Goal: Communication & Community: Connect with others

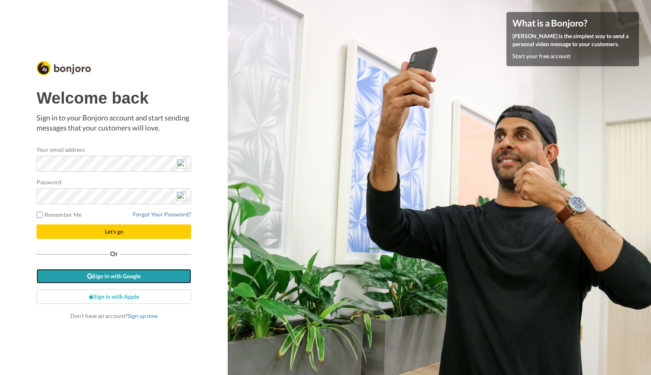
click at [131, 277] on link "Sign in with Google" at bounding box center [114, 276] width 155 height 14
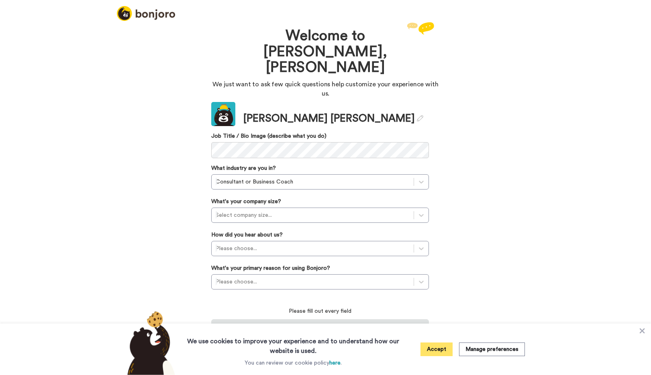
click at [436, 349] on button "Accept" at bounding box center [437, 350] width 32 height 14
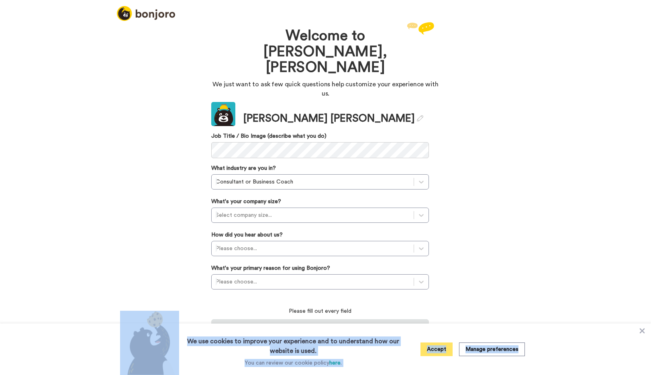
click at [436, 349] on div "Welcome to Bonjoro, Lee We just want to ask few quick questions help customize …" at bounding box center [325, 197] width 651 height 355
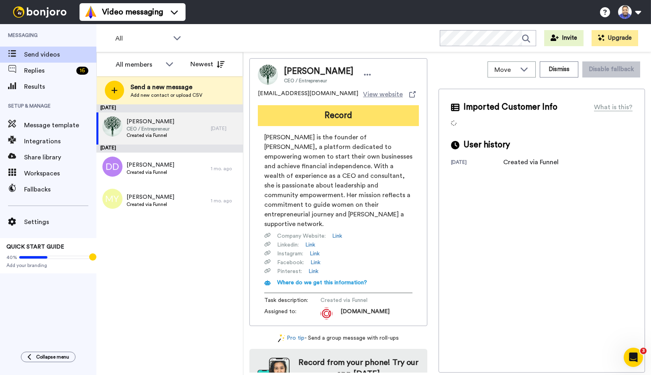
click at [306, 118] on button "Record" at bounding box center [338, 115] width 161 height 21
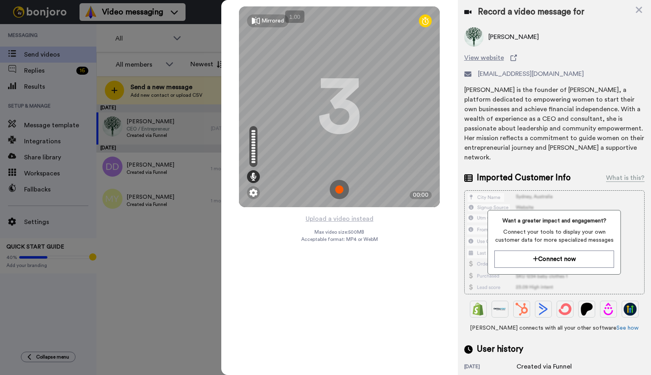
drag, startPoint x: 633, startPoint y: 29, endPoint x: 592, endPoint y: 14, distance: 43.9
click at [592, 14] on div "Record a video message for" at bounding box center [555, 11] width 180 height 11
click at [178, 241] on div at bounding box center [325, 187] width 651 height 375
click at [176, 65] on div at bounding box center [325, 187] width 651 height 375
click at [172, 64] on div at bounding box center [325, 187] width 651 height 375
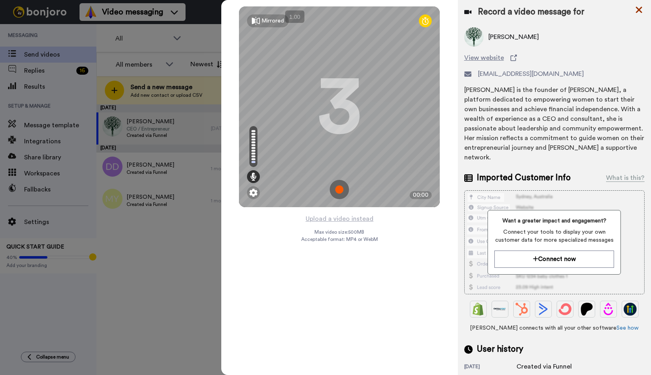
click at [641, 8] on icon at bounding box center [639, 10] width 6 height 6
click at [641, 8] on button at bounding box center [629, 12] width 31 height 18
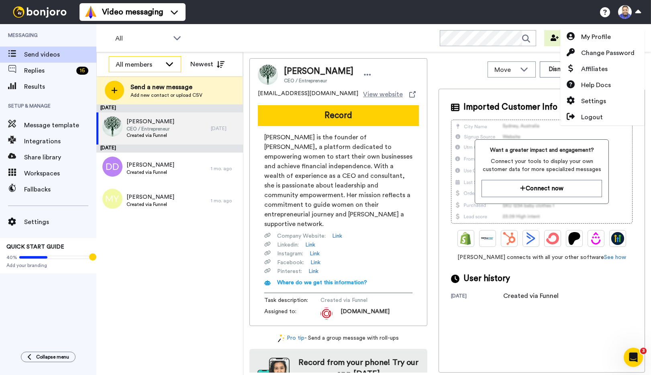
click at [170, 64] on icon at bounding box center [169, 64] width 7 height 4
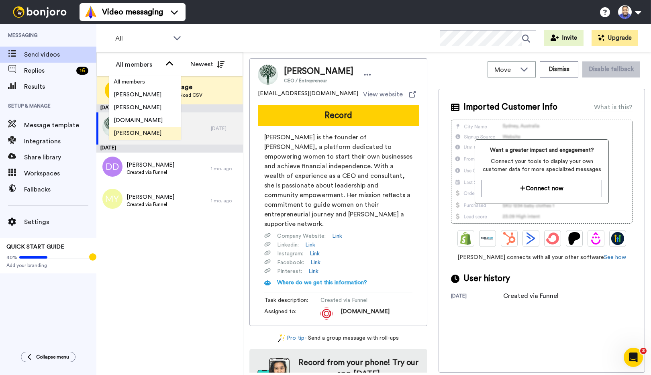
click at [131, 133] on span "[PERSON_NAME]" at bounding box center [137, 133] width 57 height 8
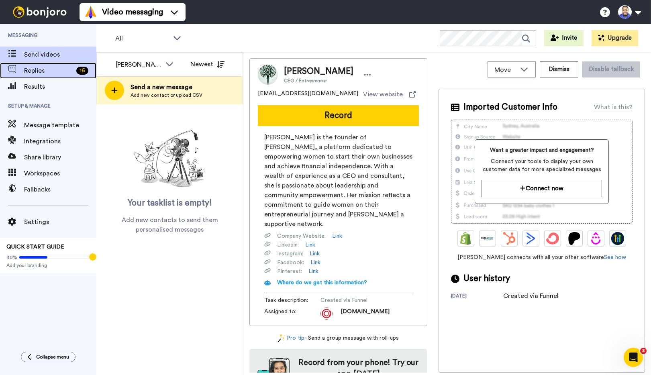
click at [39, 69] on span "Replies" at bounding box center [48, 71] width 49 height 10
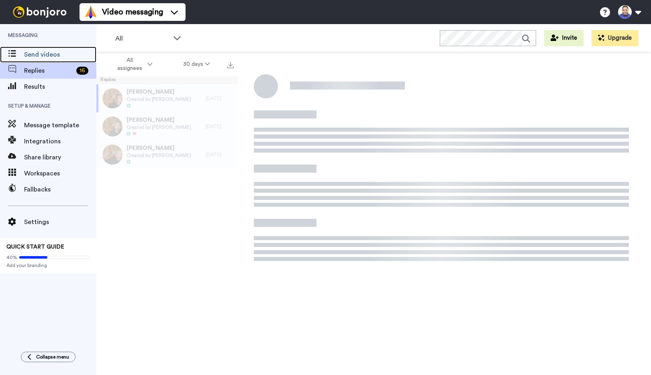
click at [47, 53] on span "Send videos" at bounding box center [60, 55] width 72 height 10
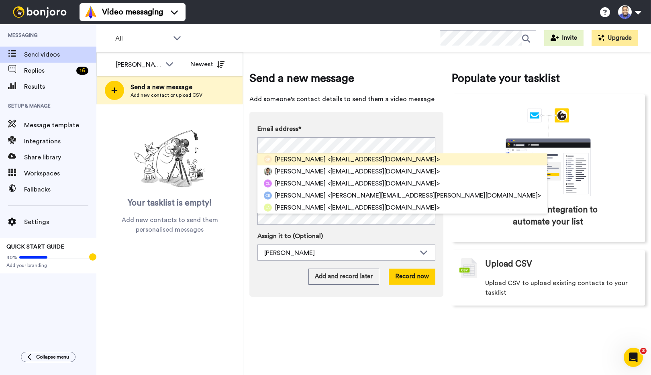
click at [282, 160] on span "[PERSON_NAME]" at bounding box center [300, 160] width 51 height 10
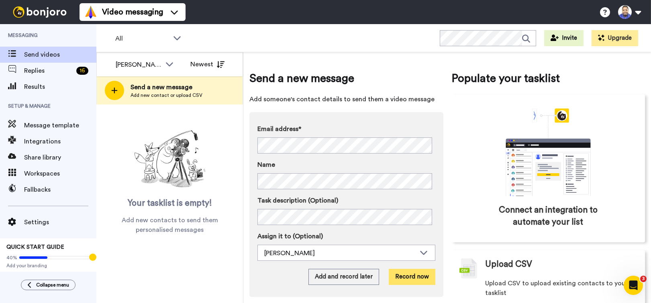
click at [417, 275] on button "Record now" at bounding box center [412, 277] width 47 height 16
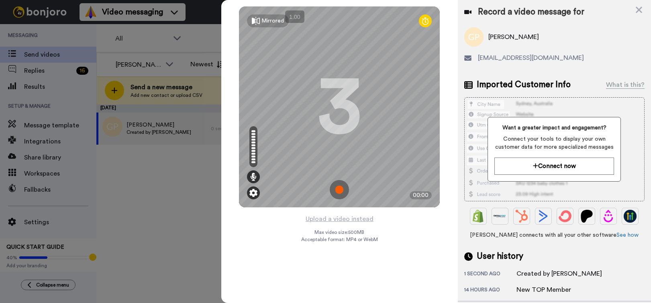
click at [256, 192] on img at bounding box center [254, 193] width 8 height 8
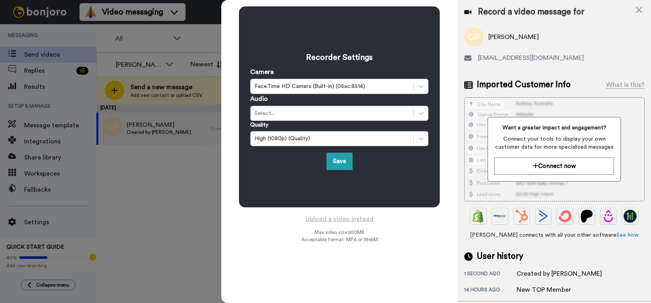
click at [344, 87] on div "FaceTime HD Camera (Built-in) (05ac:8514)" at bounding box center [332, 86] width 155 height 8
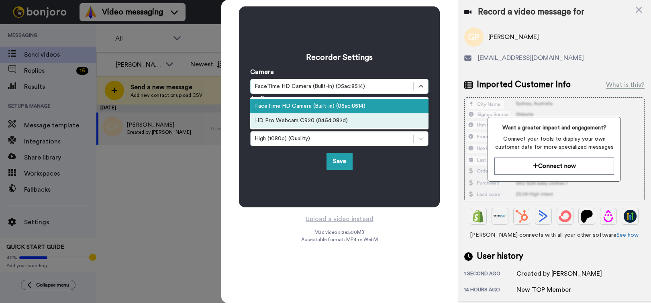
click at [338, 120] on div "HD Pro Webcam C920 (046d:082d)" at bounding box center [339, 120] width 178 height 14
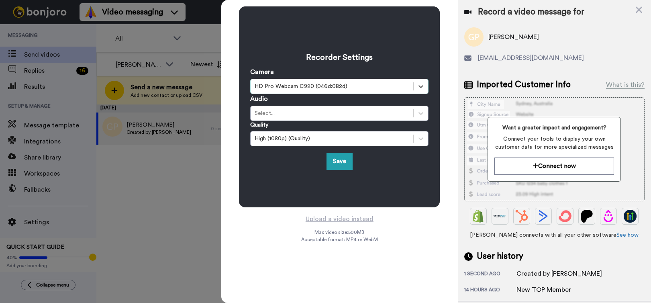
click at [338, 115] on div "Select..." at bounding box center [332, 113] width 155 height 8
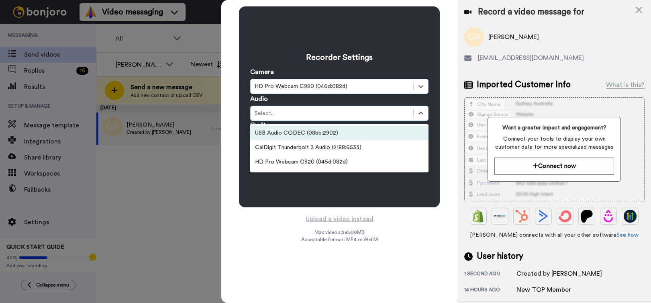
click at [333, 130] on div "USB Audio CODEC (08bb:2902)" at bounding box center [339, 133] width 178 height 14
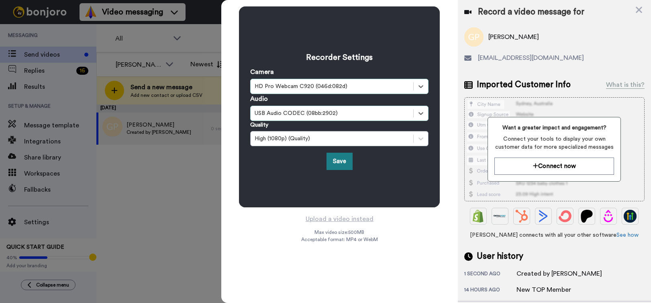
click at [342, 163] on button "Save" at bounding box center [340, 161] width 26 height 17
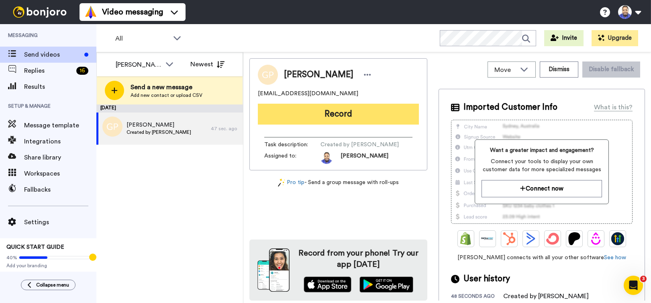
click at [335, 114] on button "Record" at bounding box center [338, 114] width 161 height 21
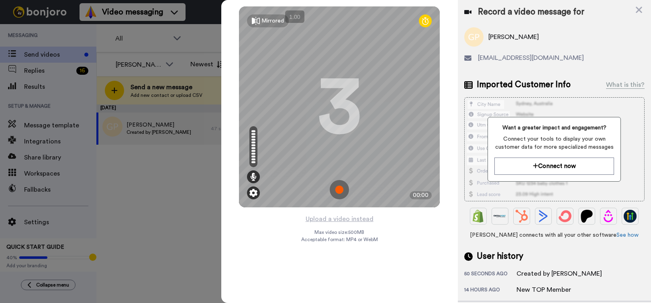
click at [251, 192] on img at bounding box center [254, 193] width 8 height 8
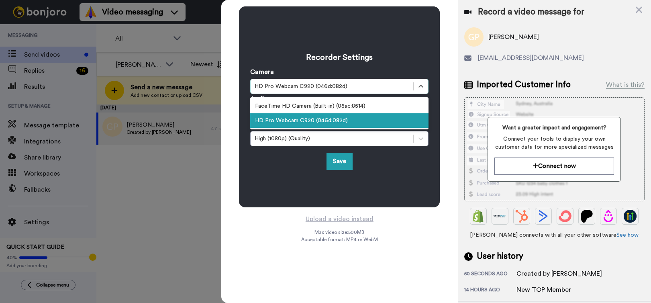
click at [338, 85] on div "HD Pro Webcam C920 (046d:082d)" at bounding box center [332, 86] width 155 height 8
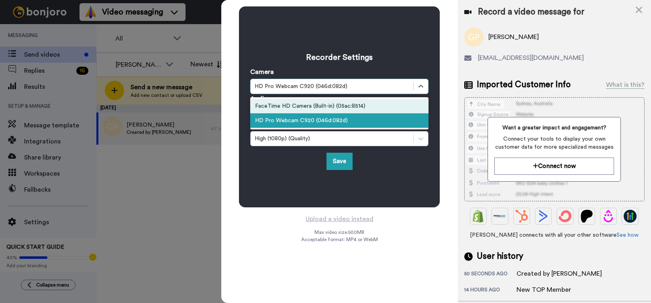
click at [333, 104] on div "FaceTime HD Camera (Built-in) (05ac:8514)" at bounding box center [339, 106] width 178 height 14
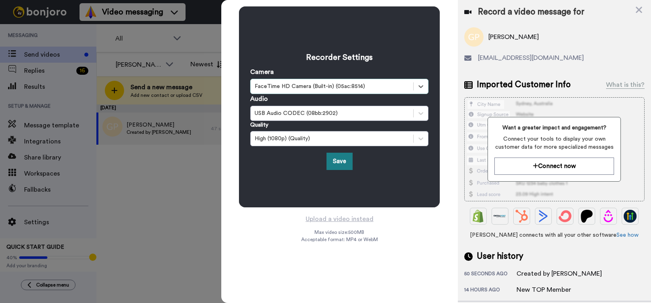
click at [341, 163] on button "Save" at bounding box center [340, 161] width 26 height 17
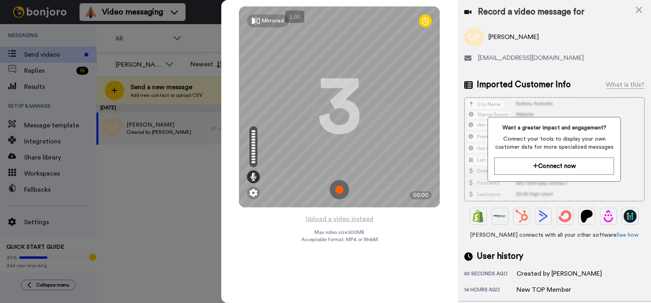
click at [340, 189] on img at bounding box center [339, 189] width 19 height 19
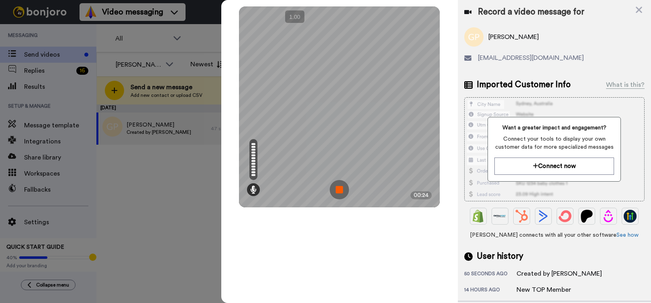
click at [340, 189] on img at bounding box center [339, 189] width 19 height 19
click at [340, 189] on div at bounding box center [339, 106] width 201 height 201
click at [340, 189] on video at bounding box center [340, 106] width 402 height 201
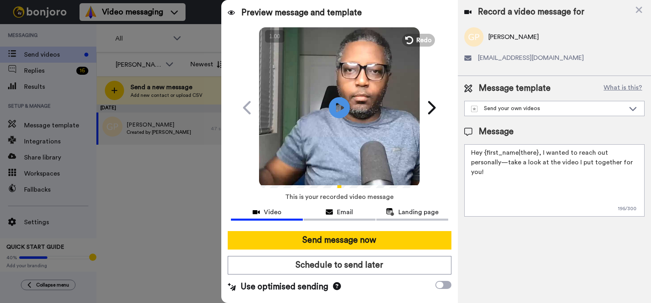
click at [338, 105] on icon "Play/Pause" at bounding box center [339, 107] width 21 height 38
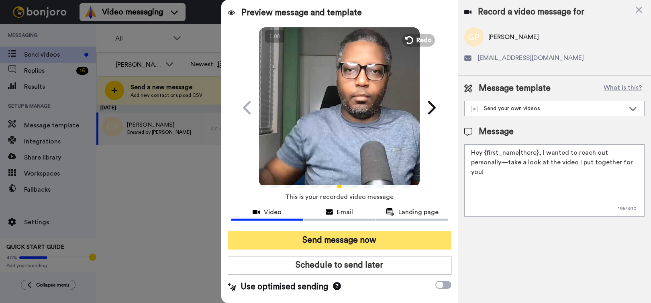
click at [351, 239] on button "Send message now" at bounding box center [339, 240] width 223 height 18
